Goal: Find specific page/section: Find specific page/section

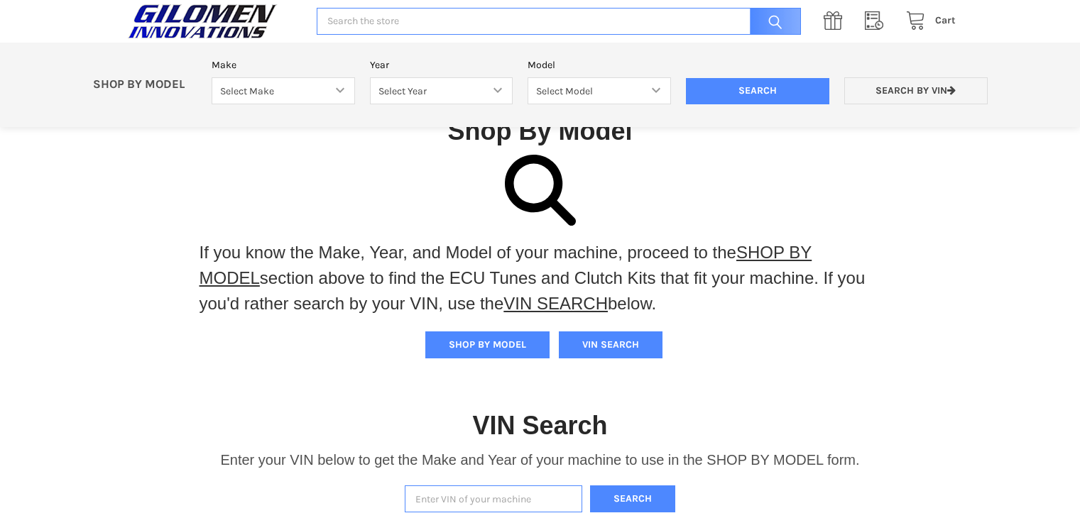
scroll to position [294, 0]
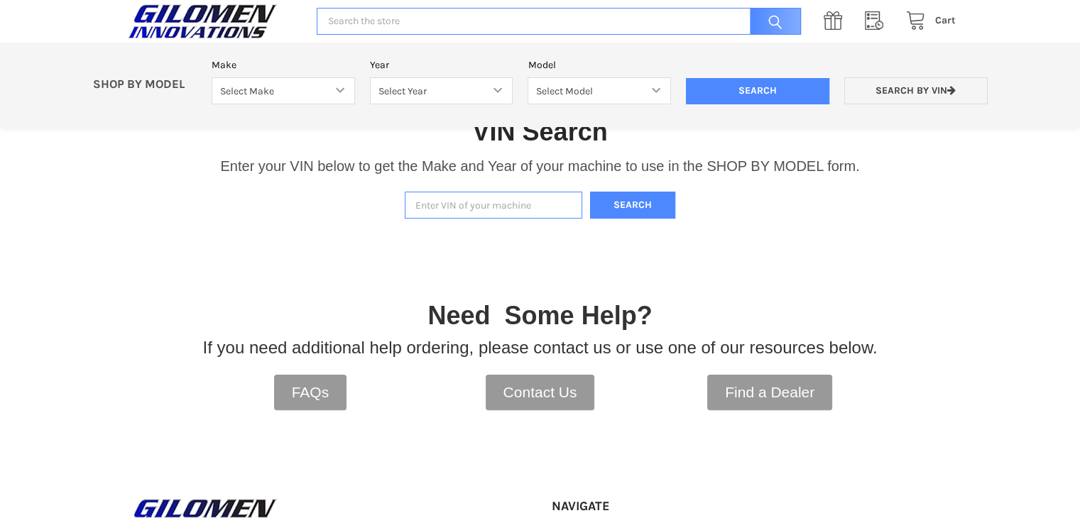
click at [457, 210] on input "Enter VIN of your machine" at bounding box center [493, 206] width 177 height 28
paste input "[US_VEHICLE_IDENTIFICATION_NUMBER]"
type input "[US_VEHICLE_IDENTIFICATION_NUMBER]"
click at [621, 207] on button "Search" at bounding box center [632, 206] width 85 height 28
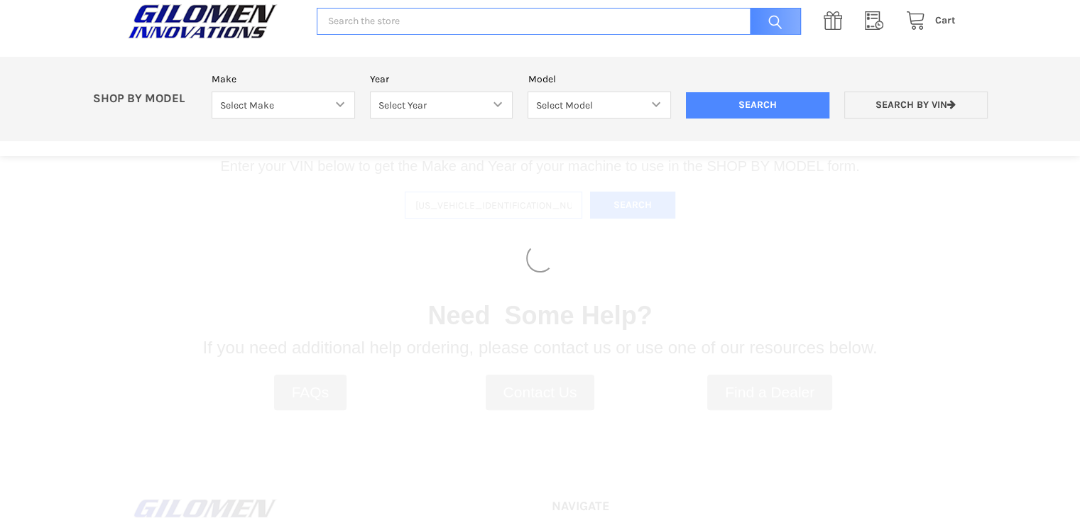
select select "330"
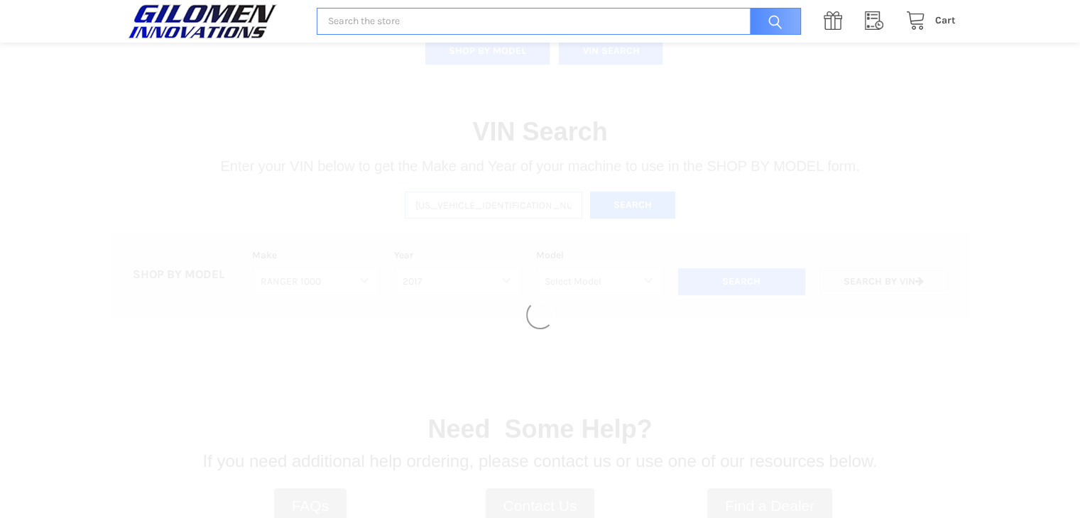
select select "331"
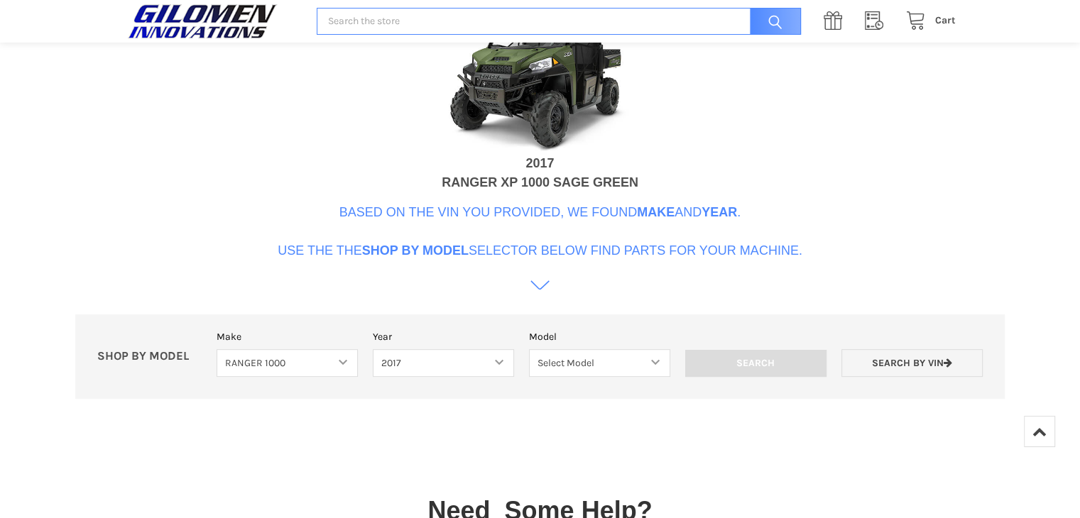
scroll to position [603, 0]
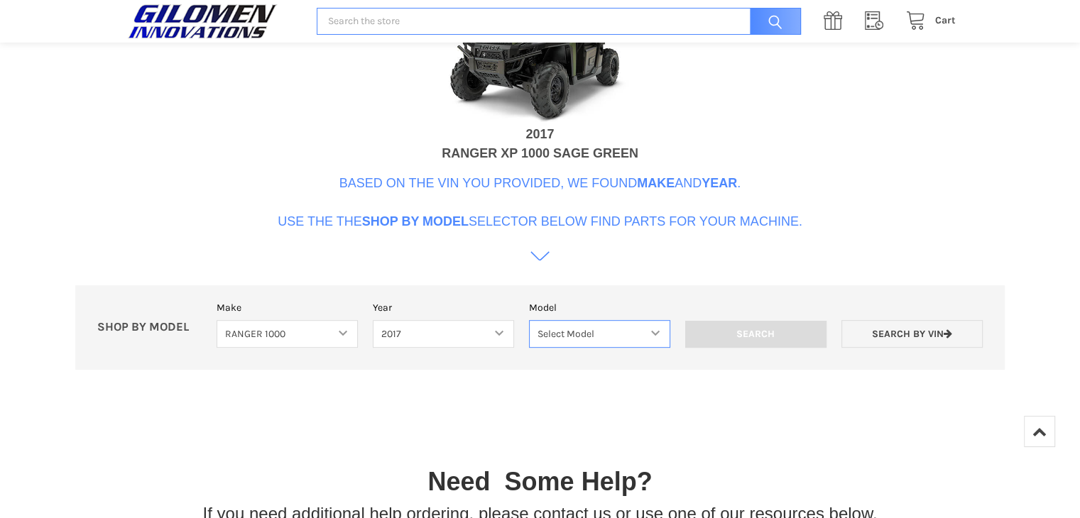
click at [556, 332] on select "Select Model Ranger 1000 XP Ranger 1000 Crew Ranger 1000 Northstar Ranger 1000 …" at bounding box center [599, 334] width 141 height 28
select select "101"
click at [529, 320] on select "Select Model Ranger 1000 XP Ranger 1000 Crew Ranger 1000 Northstar Ranger 1000 …" at bounding box center [599, 334] width 141 height 28
click at [775, 336] on input "Search" at bounding box center [755, 334] width 141 height 27
